Goal: Task Accomplishment & Management: Use online tool/utility

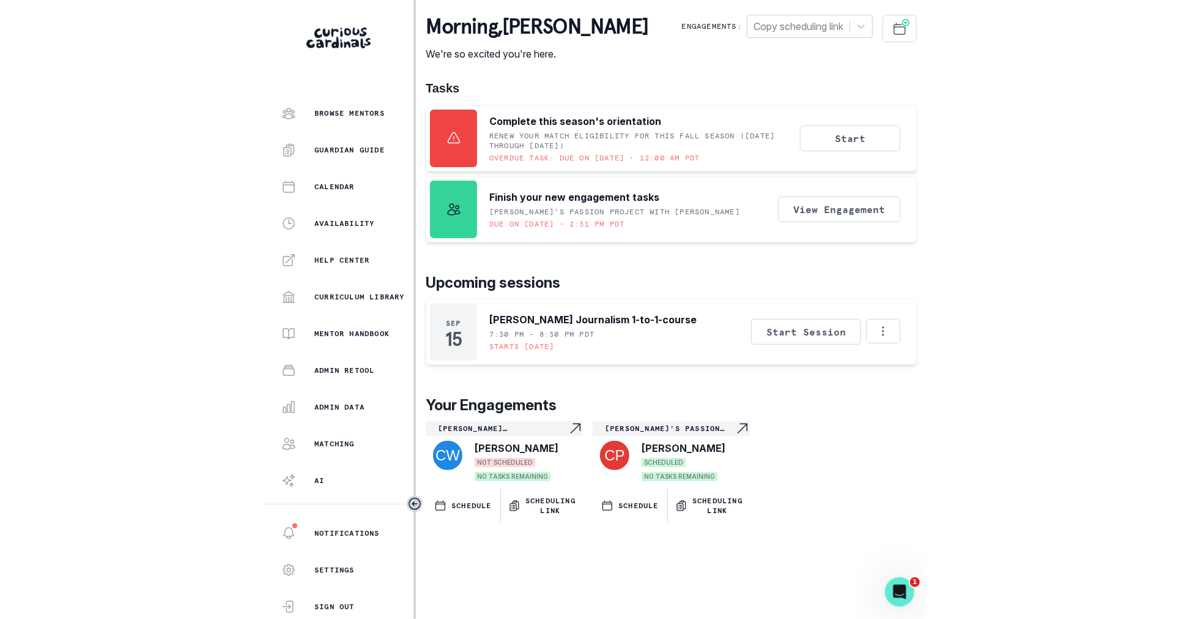
scroll to position [132, 0]
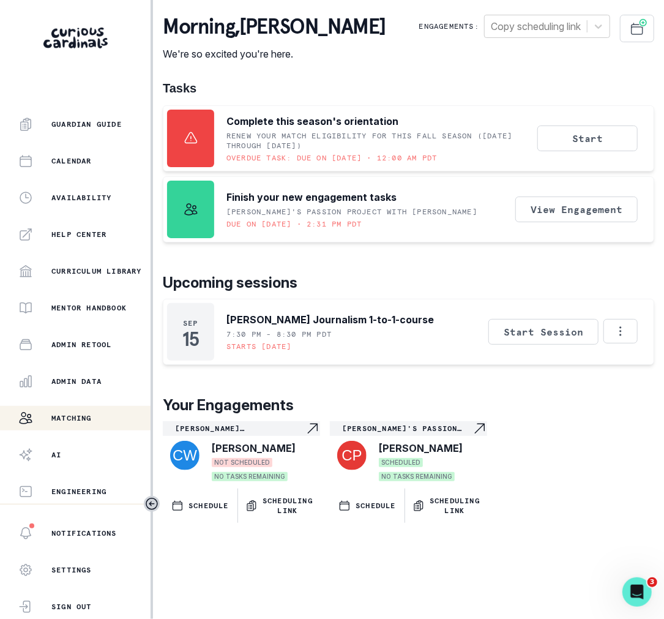
click at [106, 414] on div "Matching" at bounding box center [84, 418] width 132 height 15
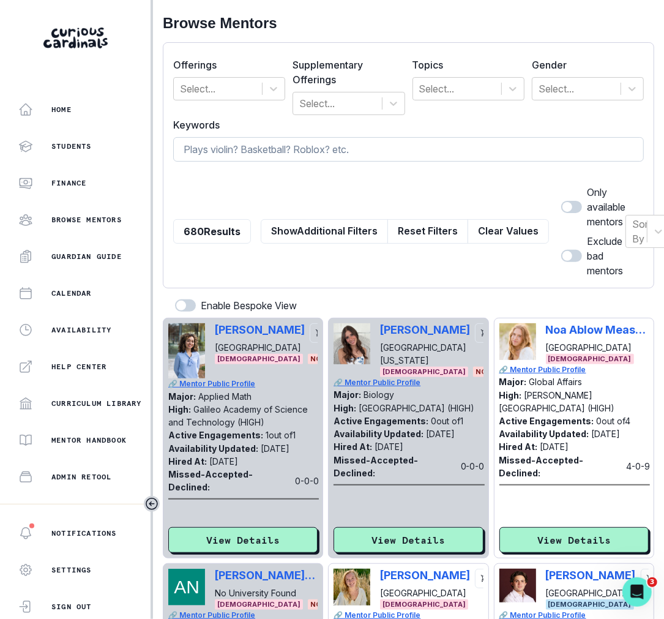
click at [261, 144] on input at bounding box center [408, 149] width 470 height 24
type input "[PERSON_NAME]"
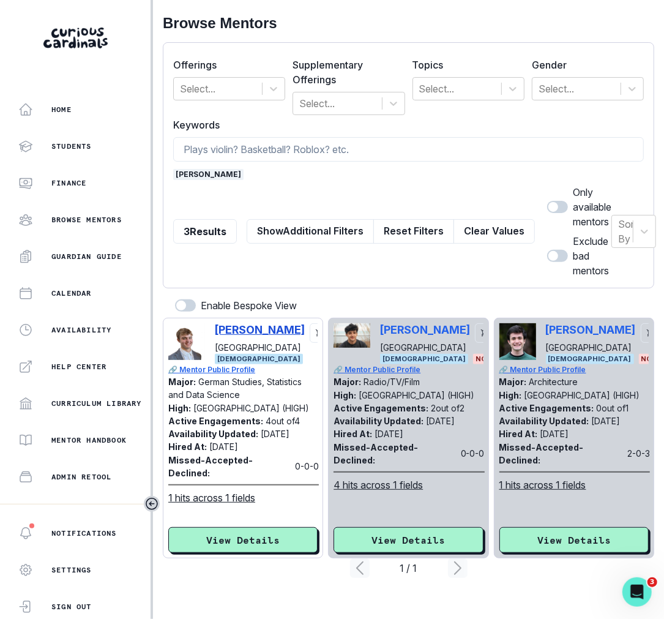
click at [249, 327] on p "[PERSON_NAME]" at bounding box center [260, 329] width 90 height 13
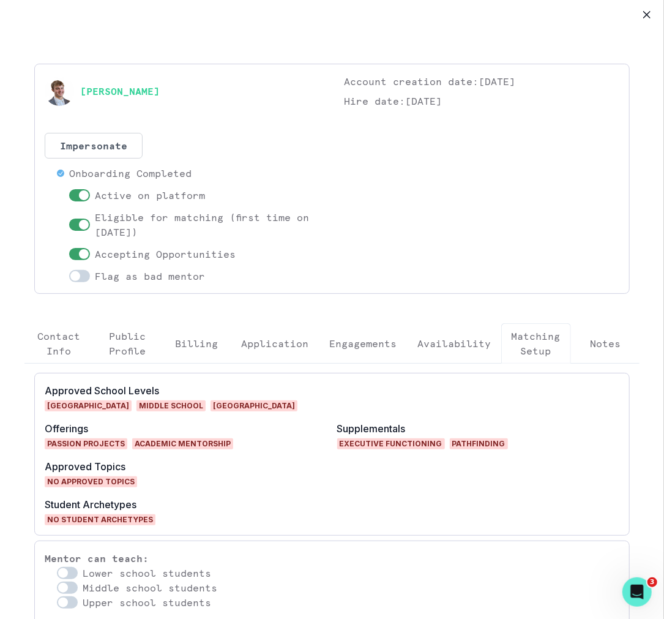
click at [326, 351] on button "Engagements" at bounding box center [363, 343] width 88 height 40
